Goal: Task Accomplishment & Management: Use online tool/utility

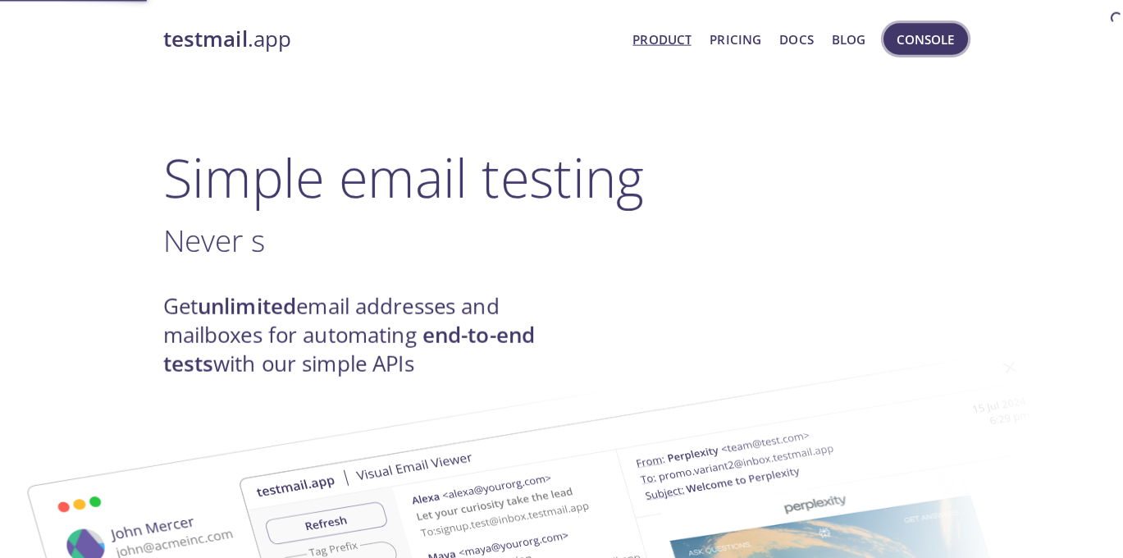
click at [884, 35] on button "Console" at bounding box center [916, 39] width 84 height 31
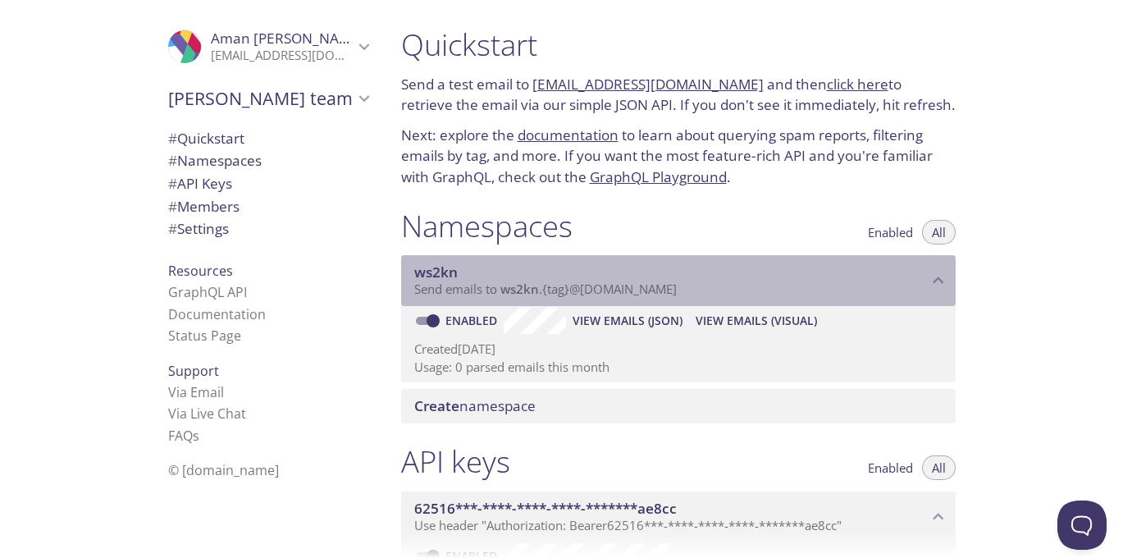
click at [710, 281] on p "Send emails to ws2kn . {tag} @[DOMAIN_NAME]" at bounding box center [671, 289] width 514 height 16
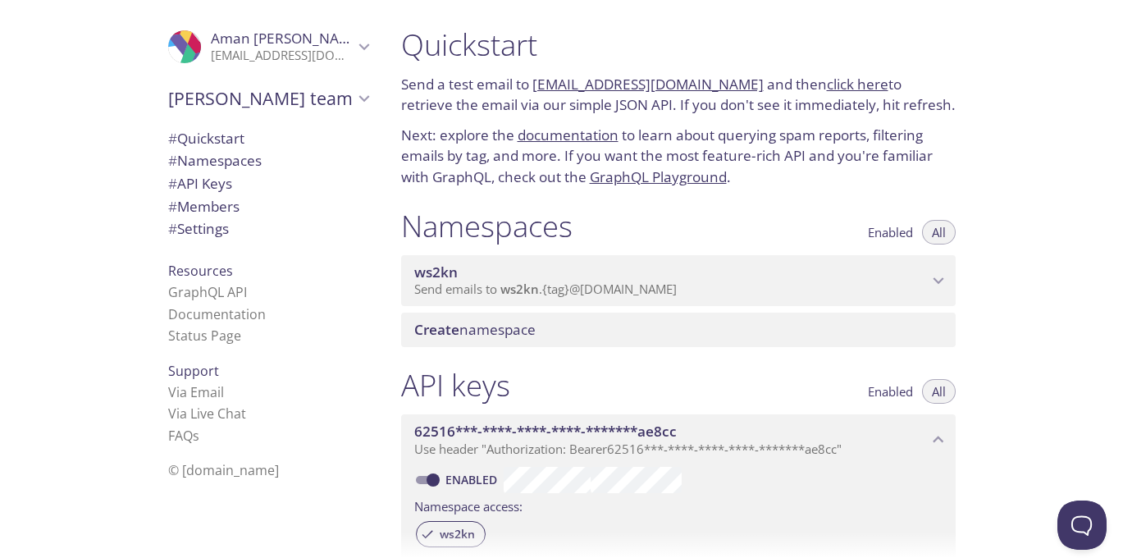
click at [703, 281] on p "Send emails to ws2kn . {tag} @[DOMAIN_NAME]" at bounding box center [671, 289] width 514 height 16
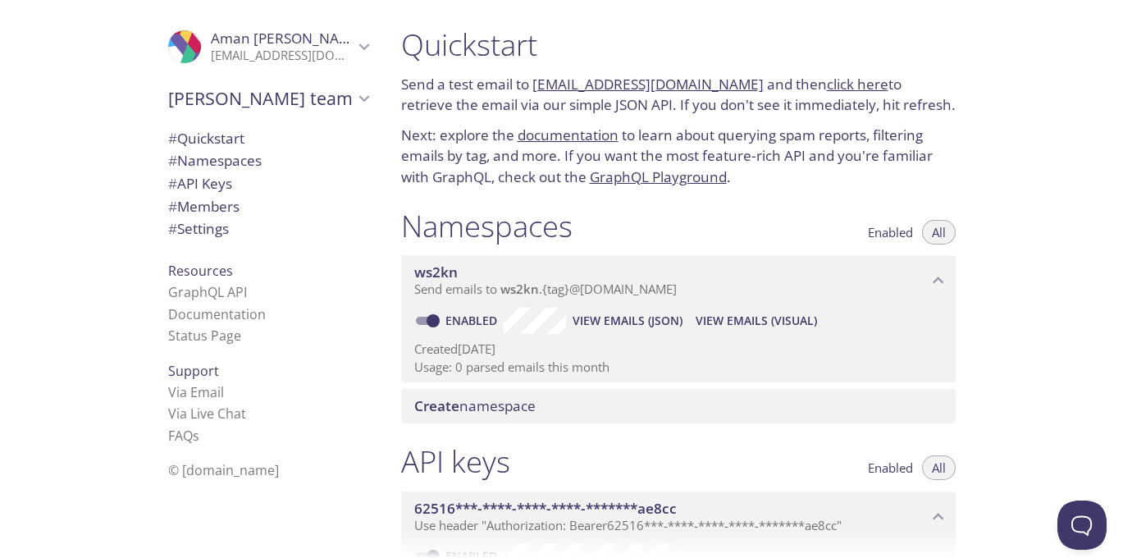
click at [596, 296] on div "ws2kn Send emails to ws2kn . {tag} @[DOMAIN_NAME]" at bounding box center [678, 280] width 555 height 51
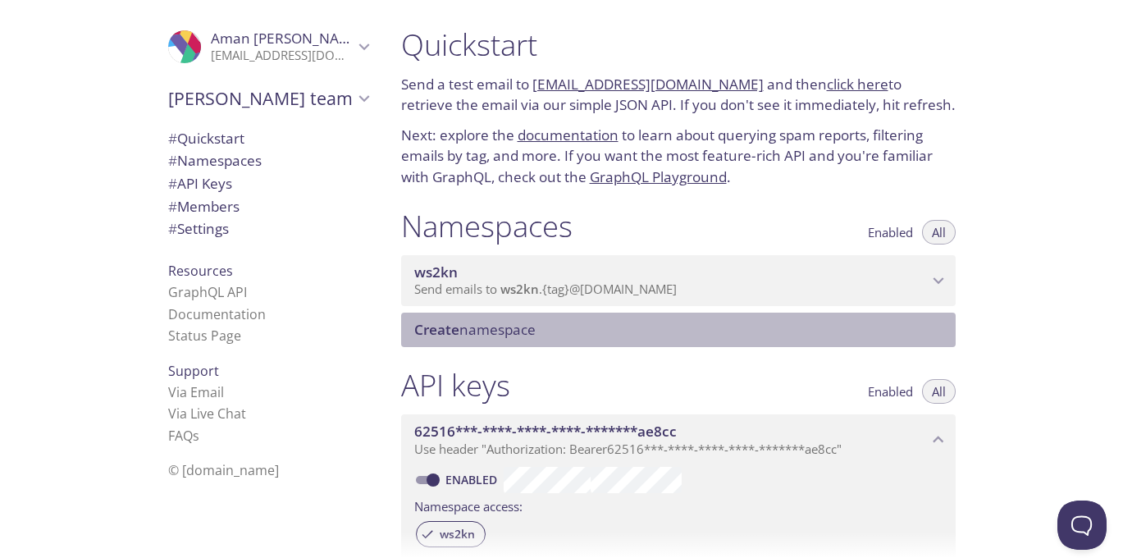
click at [475, 332] on span "Create namespace" at bounding box center [474, 329] width 121 height 19
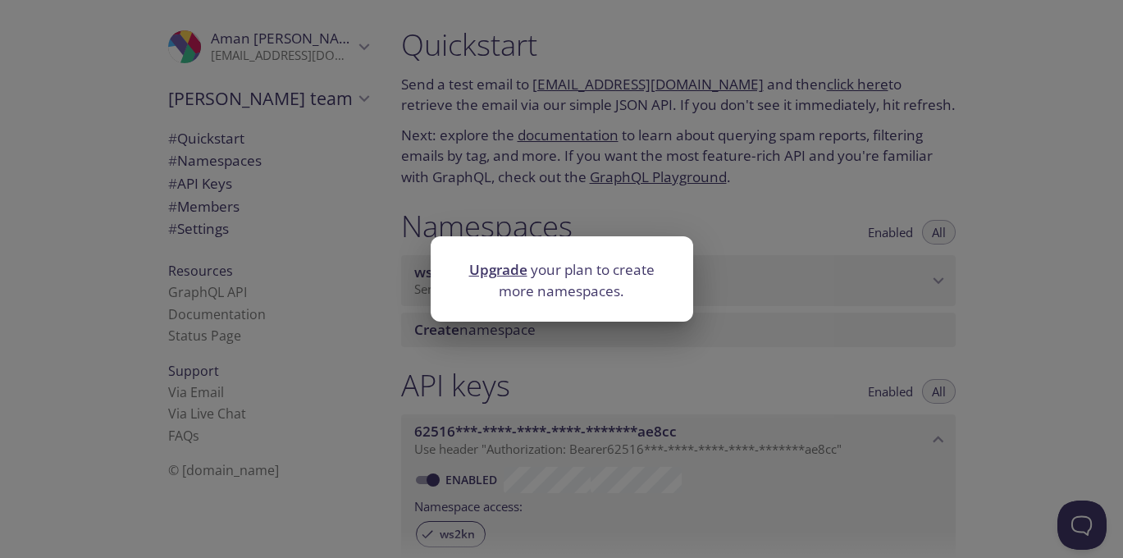
click at [812, 178] on div "Upgrade your plan to create more namespaces." at bounding box center [561, 279] width 1123 height 558
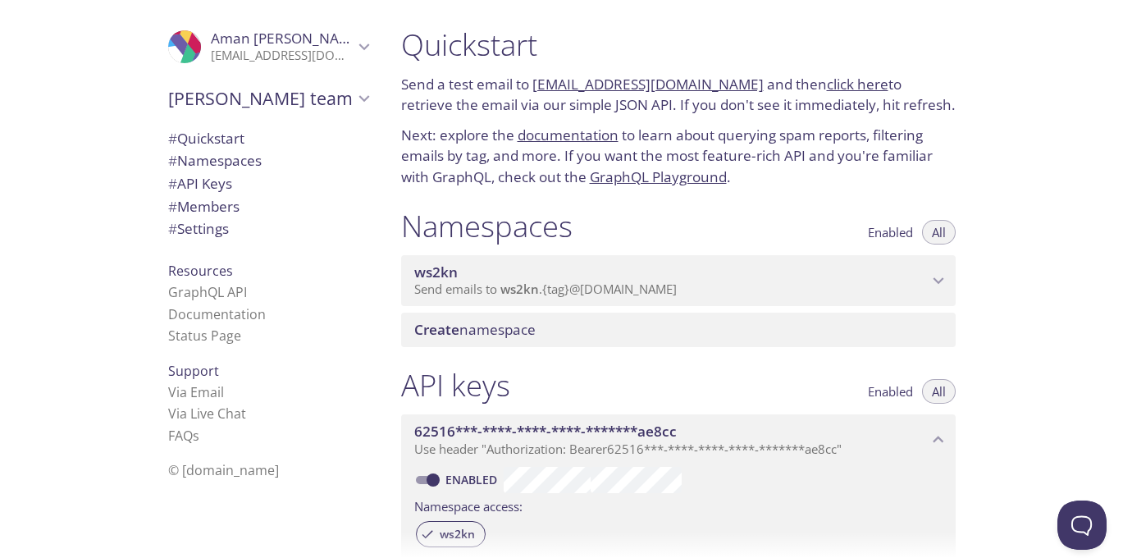
click at [587, 266] on span "ws2kn" at bounding box center [671, 272] width 514 height 18
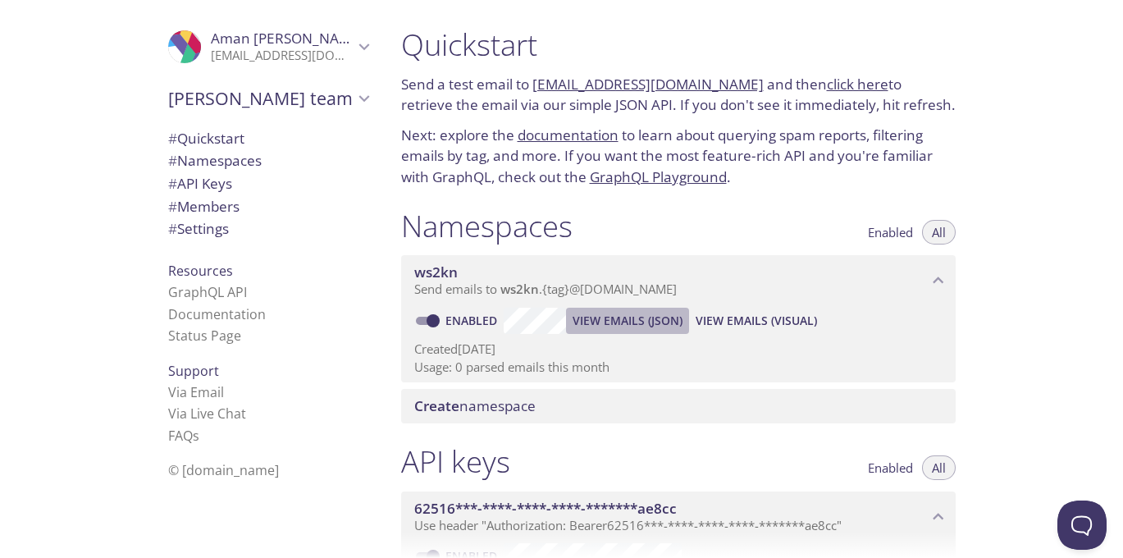
click at [605, 322] on span "View Emails (JSON)" at bounding box center [628, 321] width 110 height 20
click at [765, 311] on span "View Emails (Visual)" at bounding box center [756, 321] width 121 height 20
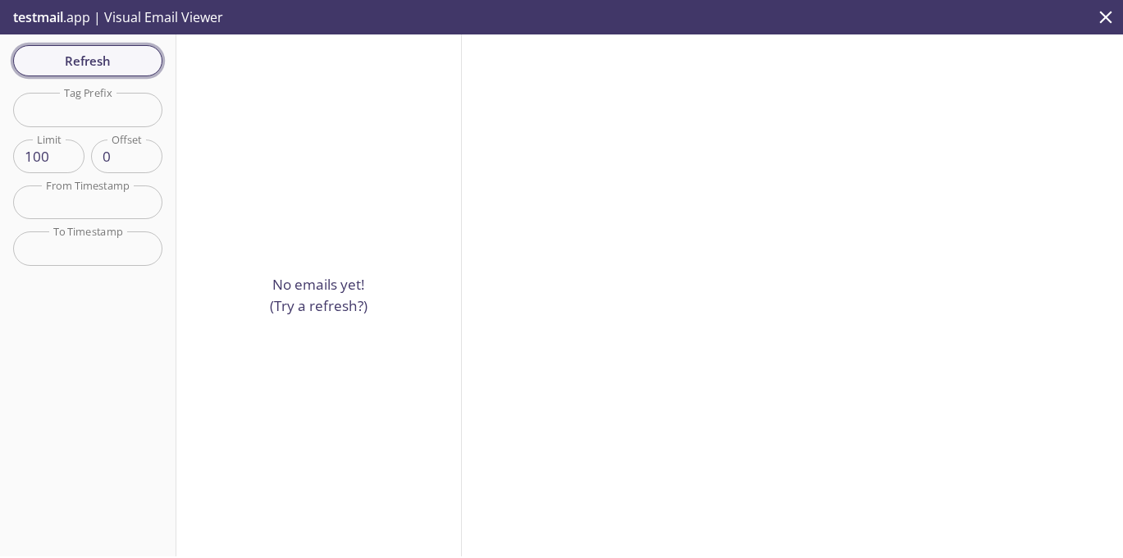
click at [98, 59] on span "Refresh" at bounding box center [87, 60] width 123 height 21
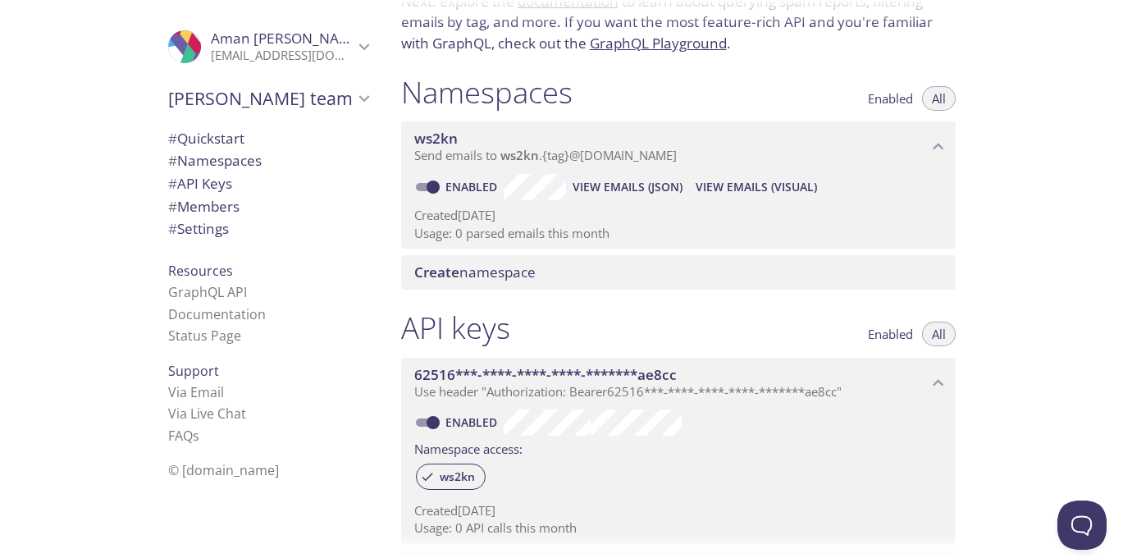
scroll to position [130, 0]
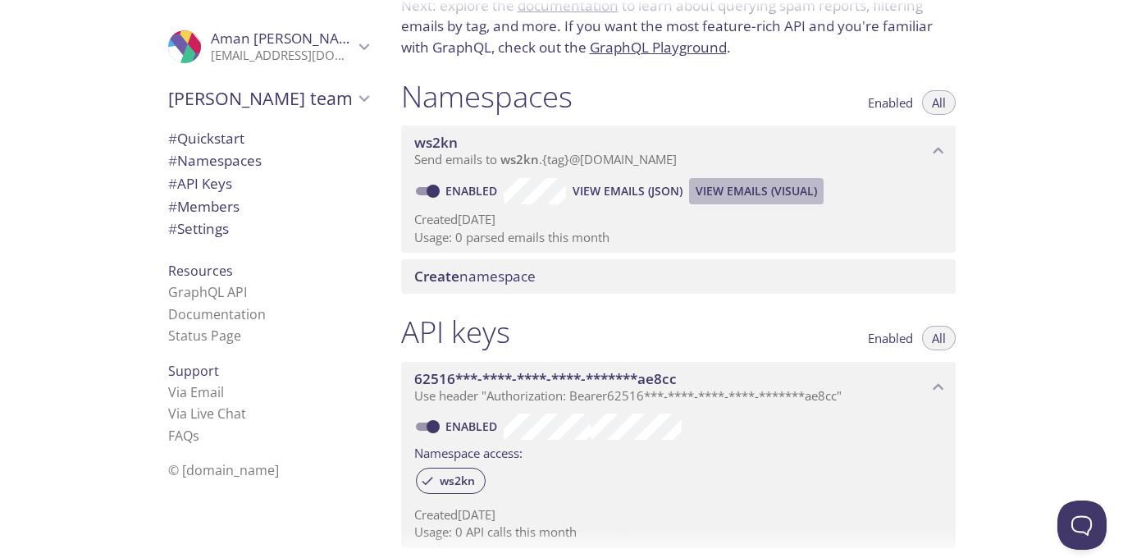
click at [751, 189] on span "View Emails (Visual)" at bounding box center [756, 191] width 121 height 20
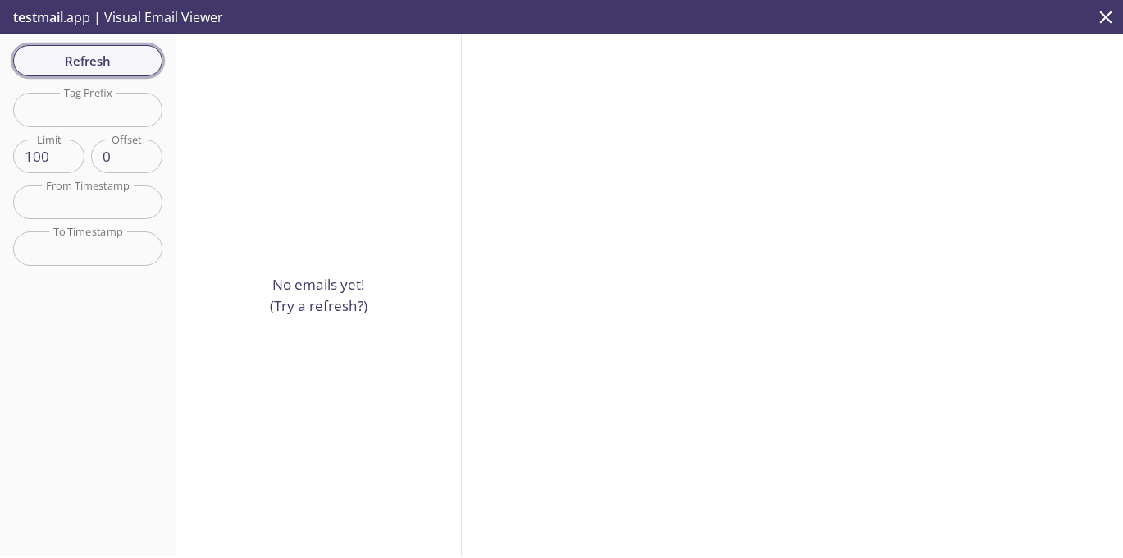
click at [115, 66] on span "Refresh" at bounding box center [87, 60] width 123 height 21
click at [129, 58] on span "Refresh" at bounding box center [87, 60] width 123 height 21
click at [128, 59] on span "Refresh" at bounding box center [87, 60] width 123 height 21
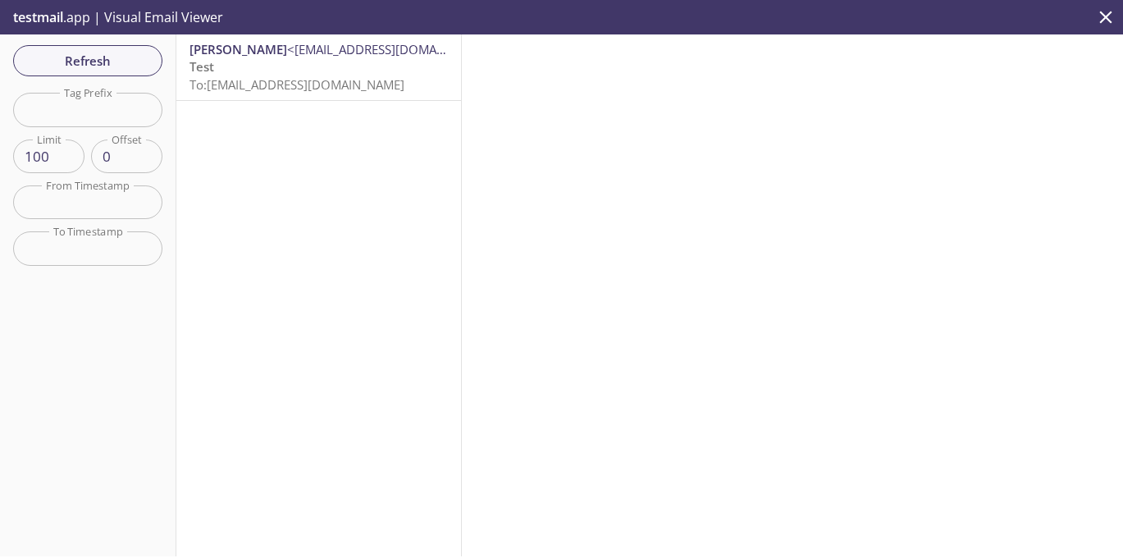
click at [263, 63] on p "Test To: [EMAIL_ADDRESS][DOMAIN_NAME]" at bounding box center [318, 75] width 258 height 35
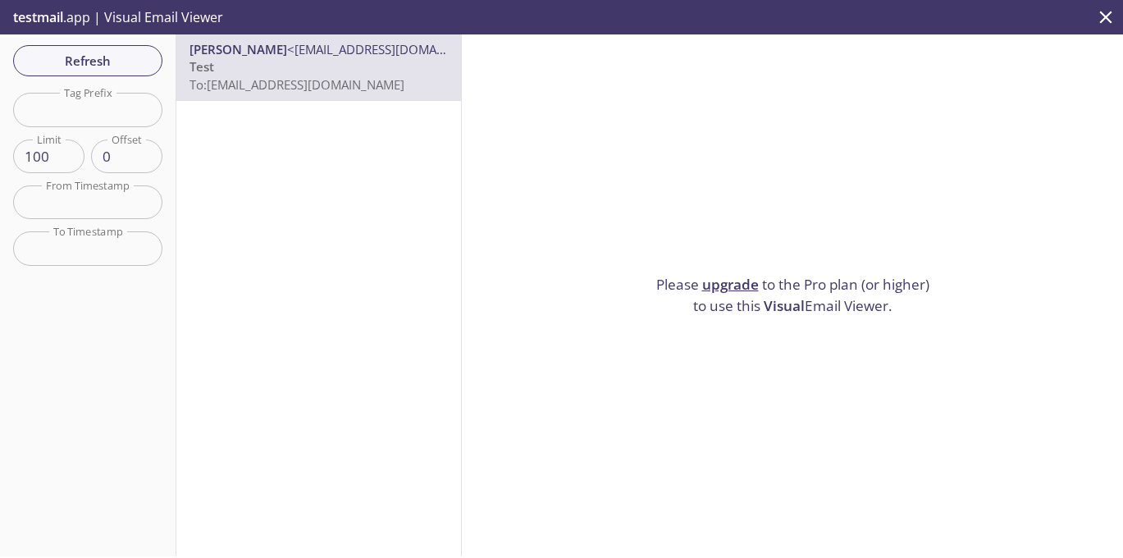
click at [846, 301] on p "Please upgrade to the Pro plan (or higher) to use this Visual Email Viewer." at bounding box center [792, 295] width 287 height 42
click at [301, 64] on p "Test To: [EMAIL_ADDRESS][DOMAIN_NAME]" at bounding box center [318, 75] width 258 height 35
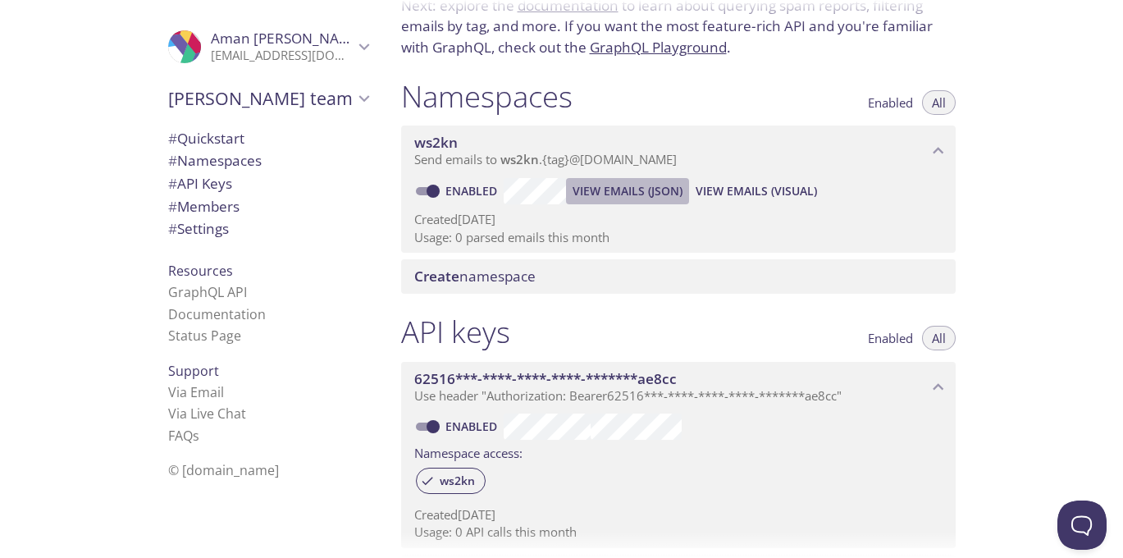
click at [660, 189] on span "View Emails (JSON)" at bounding box center [628, 191] width 110 height 20
